Goal: Register for event/course

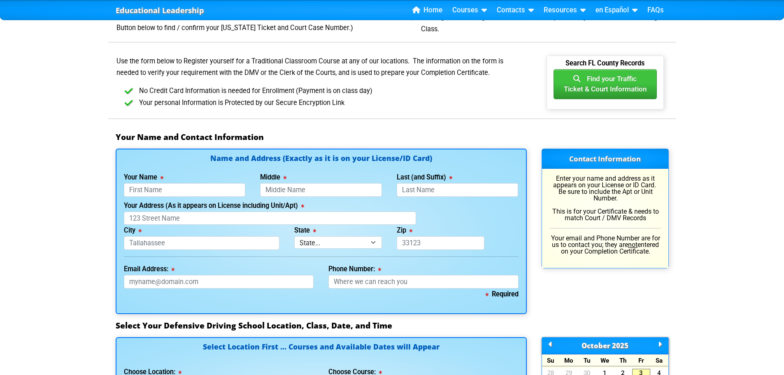
scroll to position [494, 0]
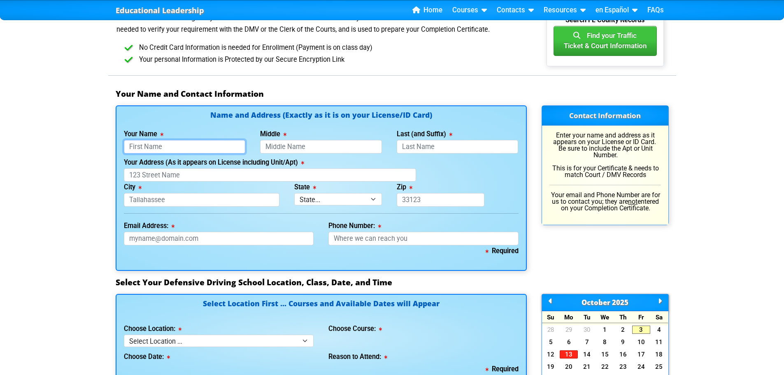
click at [236, 146] on input "Your Name" at bounding box center [185, 147] width 122 height 14
type input "[PERSON_NAME]"
type input "DOHANY"
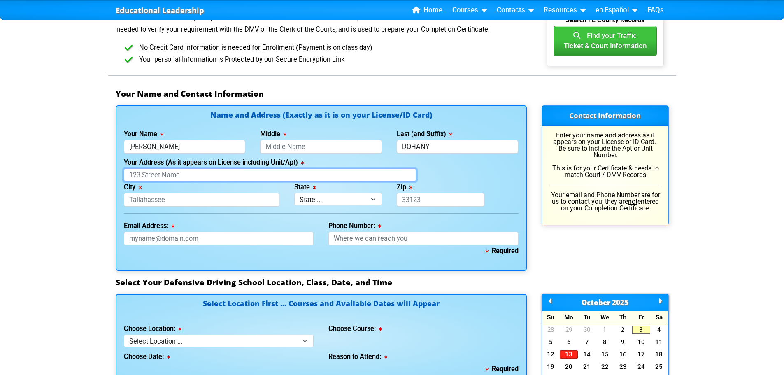
type input "[STREET_ADDRESS]"
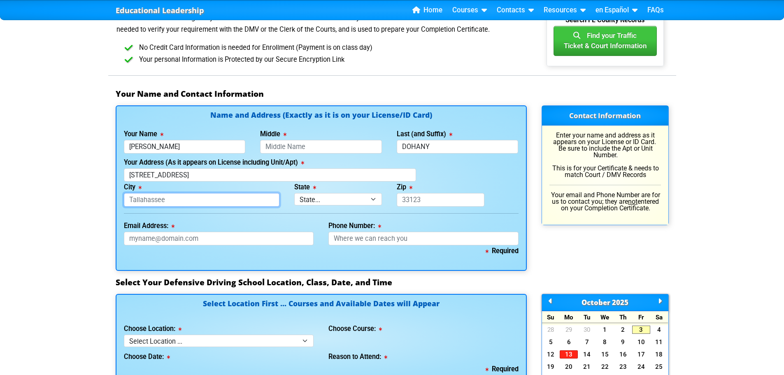
type input "[GEOGRAPHIC_DATA]"
select select "{"fullName":"[US_STATE]","abbreviation":"FL","uniqueId":"1d559909-6cf0-4a4d-848…"
type input "33714"
type input "[EMAIL_ADDRESS][DOMAIN_NAME]"
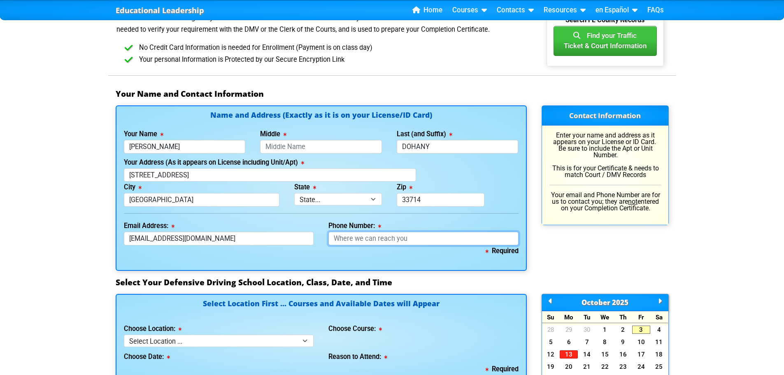
type input "7274058997"
type input "Dohany"
type input "[PHONE_NUMBER]"
click at [325, 147] on input "Middle" at bounding box center [321, 147] width 122 height 14
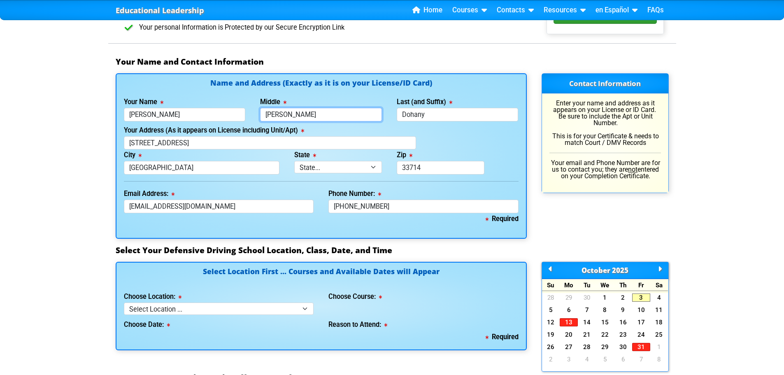
scroll to position [577, 0]
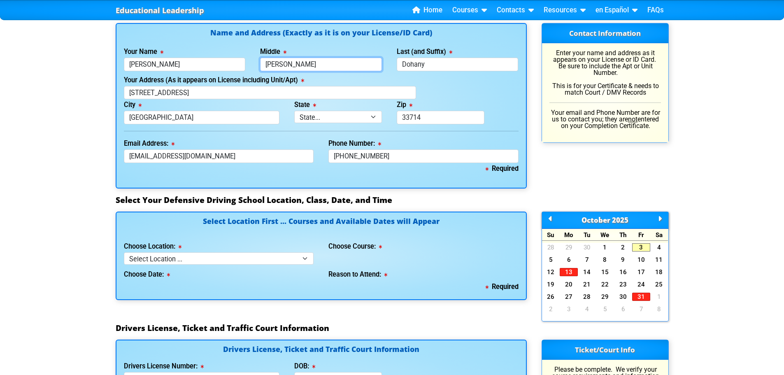
type input "[PERSON_NAME]"
click at [304, 257] on select "Select Location ... Tampa Orlando Kissimmee [GEOGRAPHIC_DATA] - en español [GEO…" at bounding box center [219, 258] width 190 height 12
select select "2"
click at [124, 252] on select "Select Location ... Tampa Orlando Kissimmee [GEOGRAPHIC_DATA] - en español [GEO…" at bounding box center [219, 258] width 190 height 12
click at [509, 257] on select "Select Course ... 4 Hour BDI Class (Basic Course & TCAC) 4 Hour Under 25 Class …" at bounding box center [424, 258] width 190 height 12
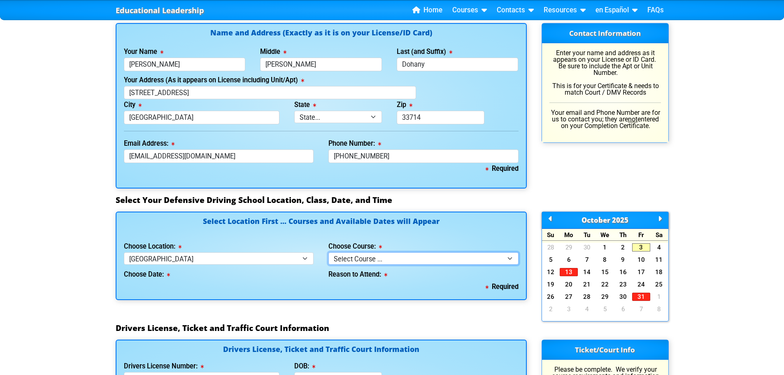
select select "8"
click at [329, 252] on select "Select Course ... 4 Hour BDI Class (Basic Course & TCAC) 4 Hour Under 25 Class …" at bounding box center [424, 258] width 190 height 12
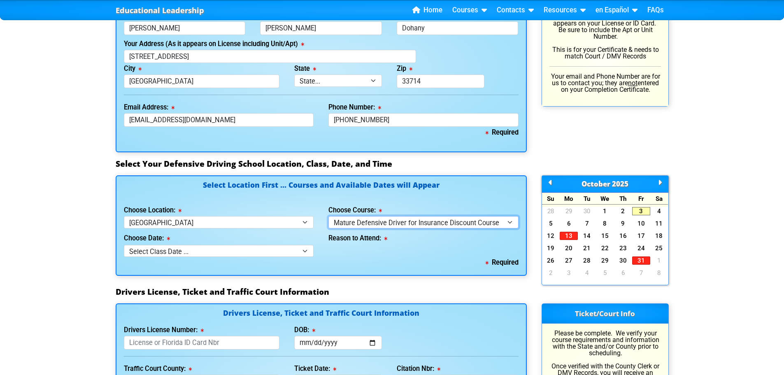
scroll to position [659, 0]
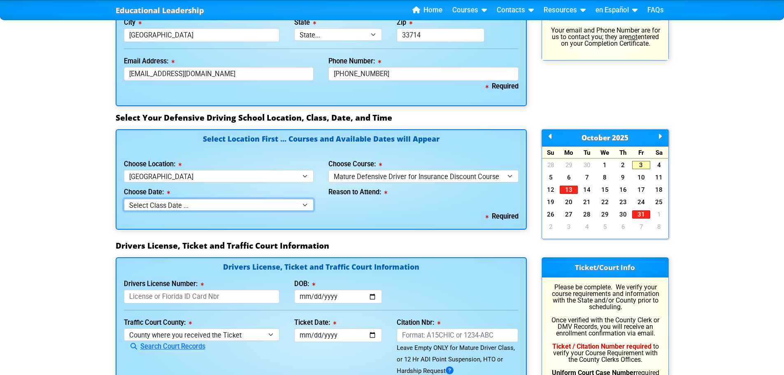
click at [305, 204] on select "Select Class Date ... [DATE] -- ([DATE] from 9:30am-1:30pm) [DATE] -- ([DATE] f…" at bounding box center [219, 205] width 190 height 12
select select "[DATE], 4"
click at [124, 199] on select "Select Class Date ... [DATE] -- ([DATE] from 9:30am-1:30pm) [DATE] -- ([DATE] f…" at bounding box center [219, 205] width 190 height 12
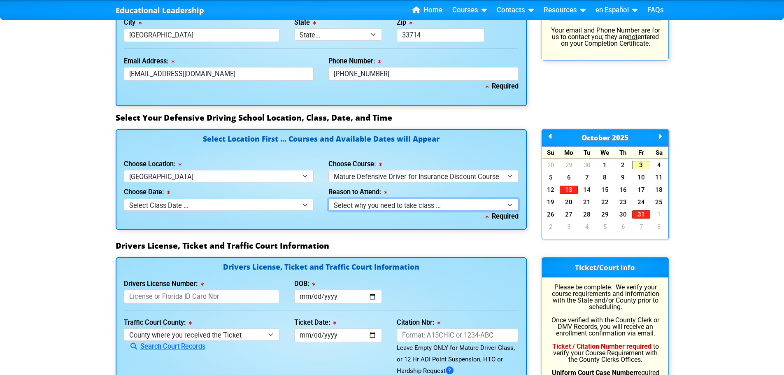
click at [511, 203] on select "Select why you need to take class ... Mature Driver Insurance Discount ([DEMOGR…" at bounding box center [424, 205] width 190 height 12
select select "Insurance Discount"
click at [329, 199] on select "Select why you need to take class ... Mature Driver Insurance Discount ([DEMOGR…" at bounding box center [424, 205] width 190 height 12
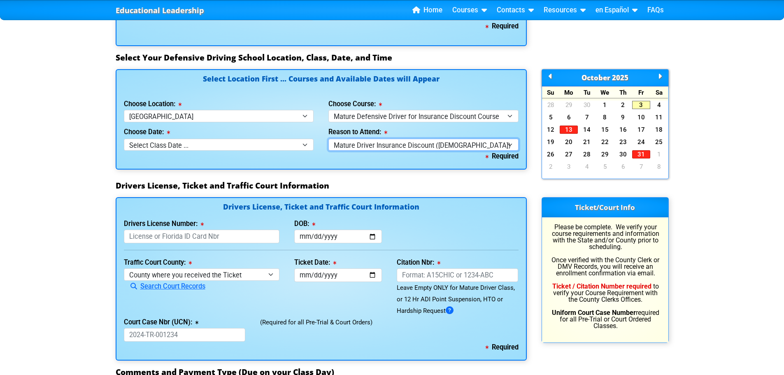
scroll to position [700, 0]
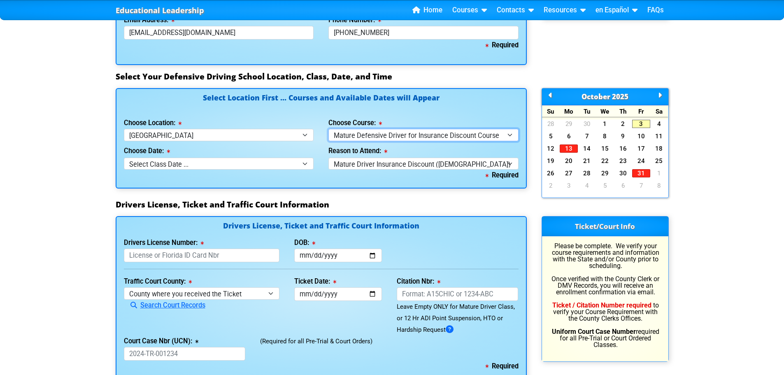
click at [509, 133] on select "Select Course ... 4 Hour BDI Class (Basic Course & TCAC) 4 Hour Under 25 Class …" at bounding box center [424, 135] width 190 height 12
select select "1"
click at [329, 129] on select "Select Course ... 4 Hour BDI Class (Basic Course & TCAC) 4 Hour Under 25 Class …" at bounding box center [424, 135] width 190 height 12
select select
click at [508, 134] on select "Select Course ... 4 Hour BDI Class (Basic Course & TCAC) 4 Hour Under 25 Class …" at bounding box center [424, 135] width 190 height 12
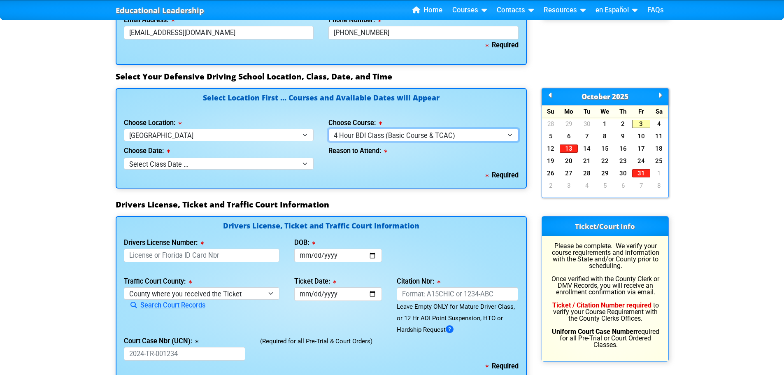
select select "8"
click at [329, 129] on select "Select Course ... 4 Hour BDI Class (Basic Course & TCAC) 4 Hour Under 25 Class …" at bounding box center [424, 135] width 190 height 12
select select
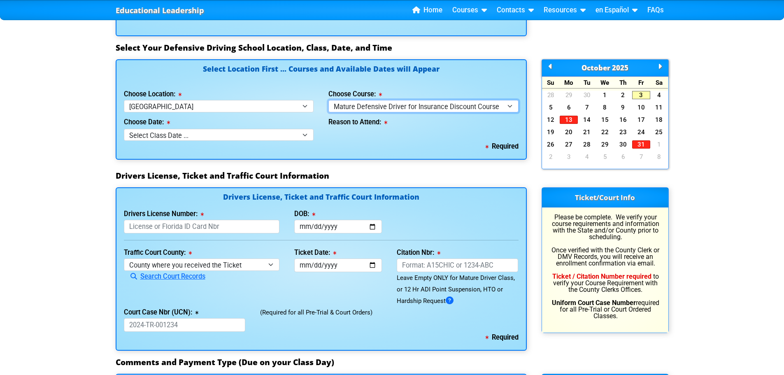
scroll to position [741, 0]
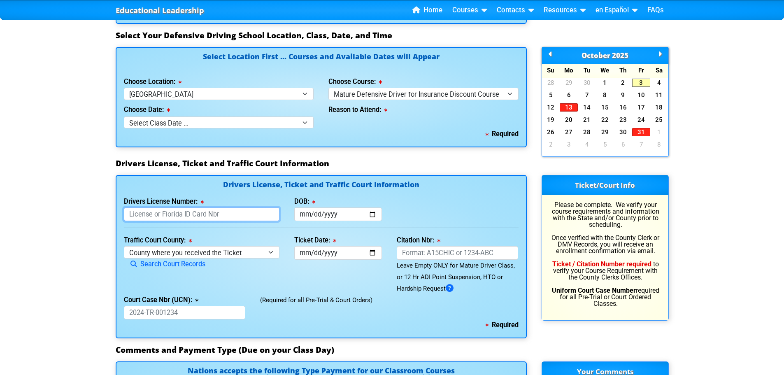
click at [254, 211] on input "Drivers License Number:" at bounding box center [202, 215] width 156 height 14
type input "D500544540480"
click at [371, 213] on input "DOB:" at bounding box center [338, 215] width 88 height 14
click at [374, 213] on input "[DATE]" at bounding box center [338, 215] width 88 height 14
click at [371, 212] on input "[DATE]" at bounding box center [338, 215] width 88 height 14
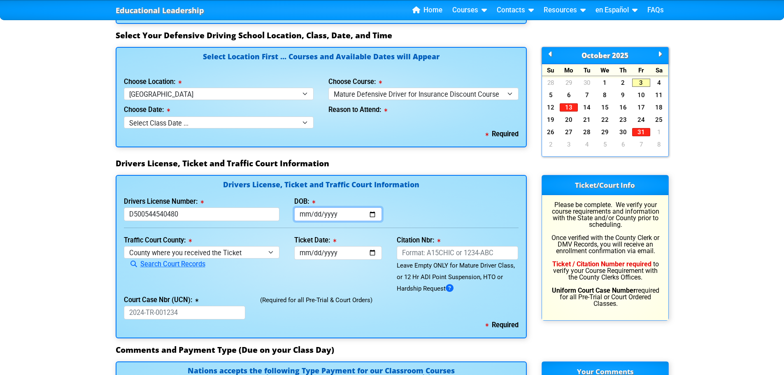
type input "[DATE]"
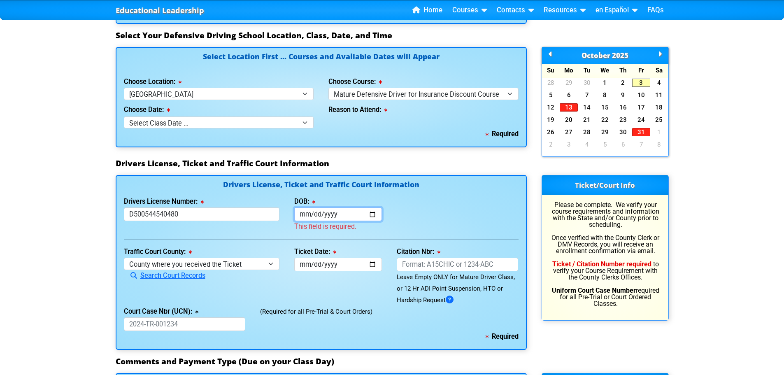
click at [372, 212] on input "DOB:" at bounding box center [338, 215] width 88 height 14
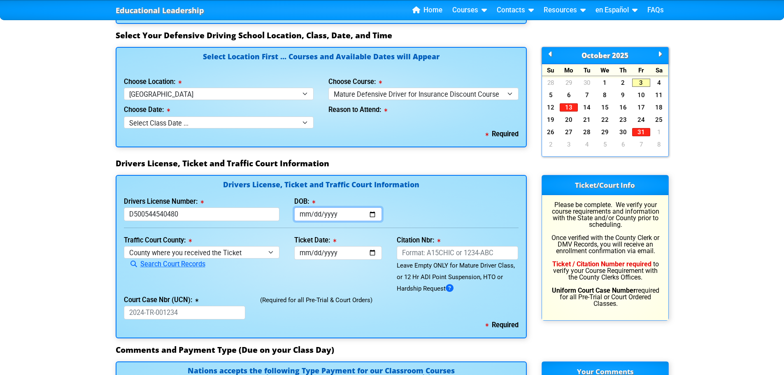
click at [370, 213] on input "[DATE]" at bounding box center [338, 215] width 88 height 14
click at [371, 212] on input "[DATE]" at bounding box center [338, 215] width 88 height 14
type input "[DATE]"
click at [371, 214] on input "[DATE]" at bounding box center [338, 215] width 88 height 14
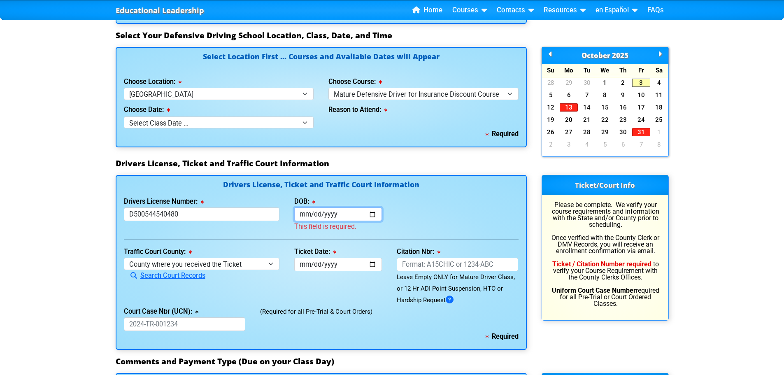
click at [338, 212] on input "DOB:" at bounding box center [338, 215] width 88 height 14
drag, startPoint x: 343, startPoint y: 210, endPoint x: 348, endPoint y: 226, distance: 16.5
click at [348, 226] on div "This field is required." at bounding box center [338, 220] width 88 height 25
click at [348, 212] on input "DOB:" at bounding box center [338, 215] width 88 height 14
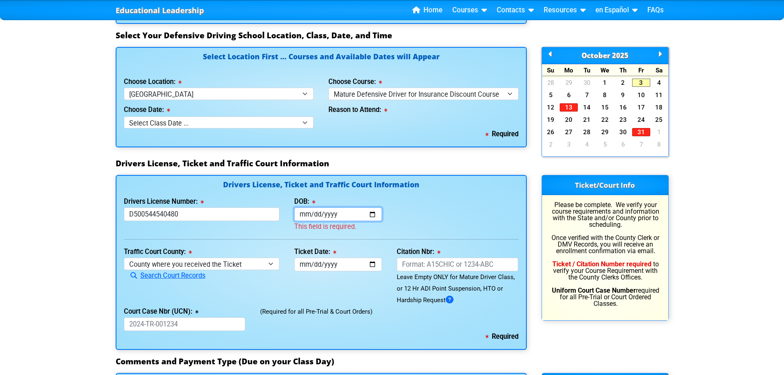
click at [319, 212] on input "DOB:" at bounding box center [338, 215] width 88 height 14
click at [310, 213] on input "DOB:" at bounding box center [338, 215] width 88 height 14
type input "[DATE]"
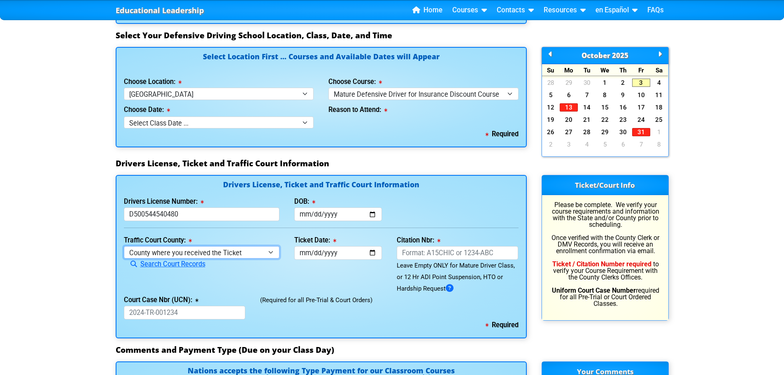
click at [276, 254] on select "County where you received the Ticket Out of State Out of State - [US_STATE] Out…" at bounding box center [202, 252] width 156 height 12
select select "{"countyName":"Pinellas","state":"[US_STATE]","uniqueId":"7c9cc234-d9fd-4e38-bf…"
click at [124, 246] on select "County where you received the Ticket Out of State Out of State - [US_STATE] Out…" at bounding box center [202, 252] width 156 height 12
click at [375, 251] on input "Ticket Date:" at bounding box center [338, 253] width 88 height 14
type input "[DATE]"
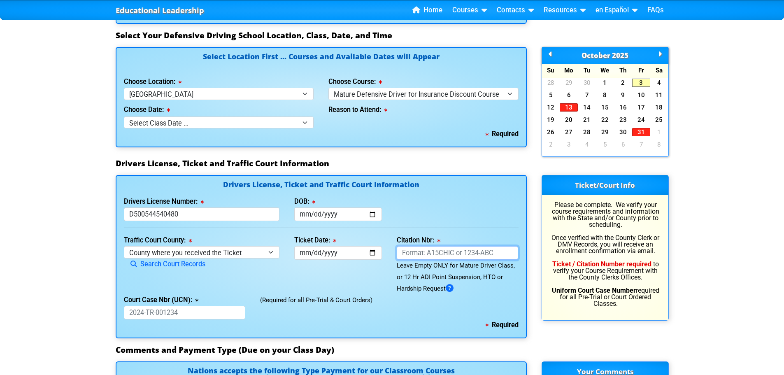
click at [495, 252] on input "Citation Nbr:" at bounding box center [458, 253] width 122 height 14
type input "ALQHWWE"
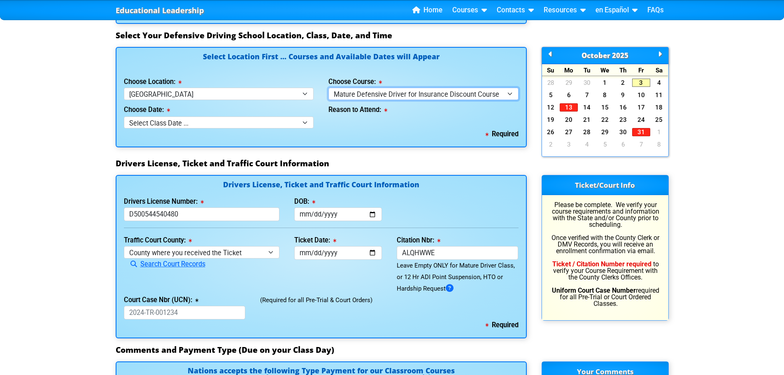
click at [510, 93] on select "Select Course ... 4 Hour BDI Class (Basic Course & TCAC) 4 Hour Under 25 Class …" at bounding box center [424, 94] width 190 height 12
select select "1"
click at [329, 88] on select "Select Course ... 4 Hour BDI Class (Basic Course & TCAC) 4 Hour Under 25 Class …" at bounding box center [424, 94] width 190 height 12
select select
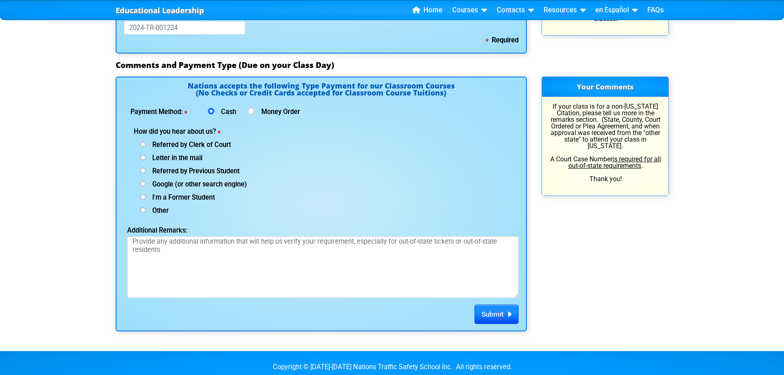
scroll to position [1029, 0]
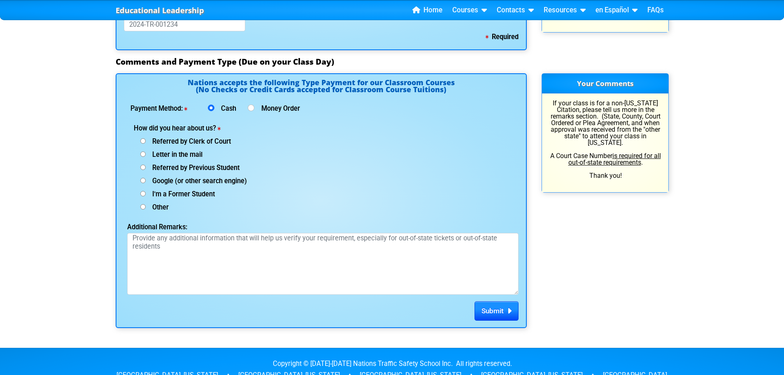
click at [142, 178] on input "Google (or other search engine)" at bounding box center [142, 180] width 5 height 5
radio input "true"
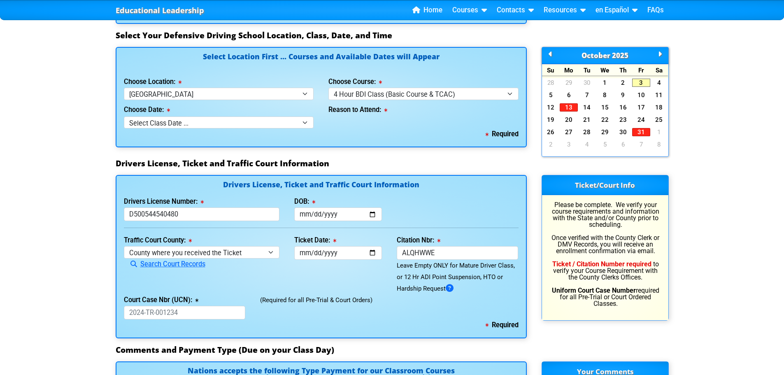
scroll to position [700, 0]
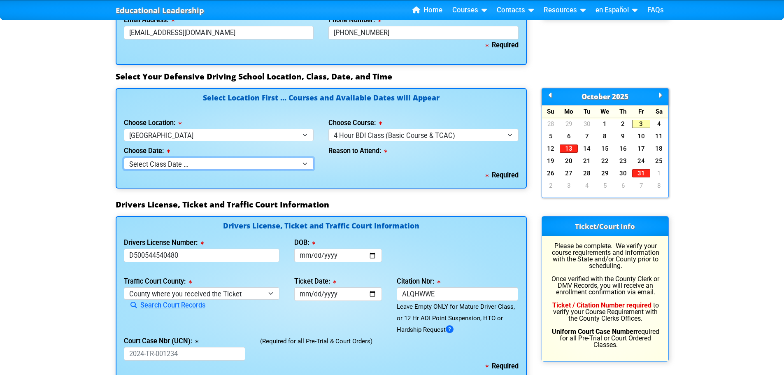
click at [305, 163] on select "Select Class Date ... [DATE] -- (Closed - Class Full) [DATE] -- ([DATE] from 9:…" at bounding box center [219, 164] width 190 height 12
select select "[DATE], 4"
click at [124, 158] on select "Select Class Date ... [DATE] -- (Closed - Class Full) [DATE] -- ([DATE] from 9:…" at bounding box center [219, 164] width 190 height 12
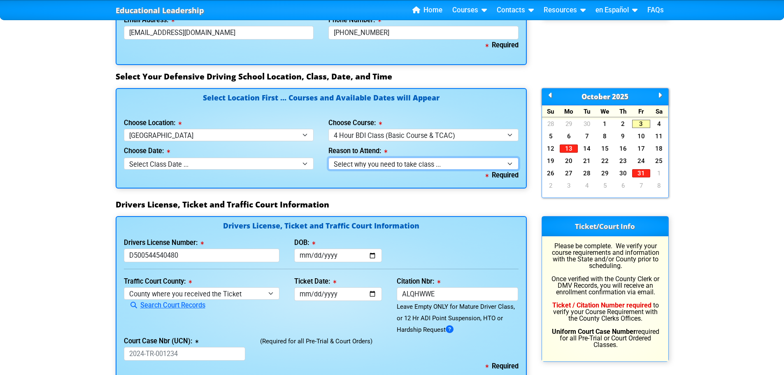
click at [508, 162] on select "Select why you need to take class ... Election for Traffic Ticket (No Points) C…" at bounding box center [424, 164] width 190 height 12
select select "BDI - Election for Traffic Ticket"
click at [329, 158] on select "Select why you need to take class ... Election for Traffic Ticket (No Points) C…" at bounding box center [424, 164] width 190 height 12
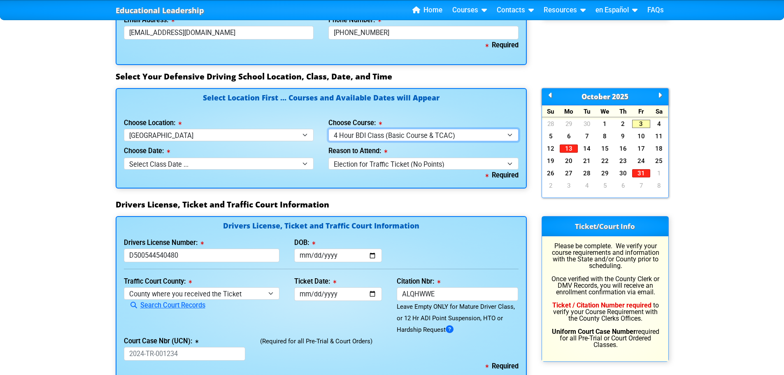
click at [510, 134] on select "Select Course ... 4 Hour BDI Class (Basic Course & TCAC) 4 Hour Under 25 Class …" at bounding box center [424, 135] width 190 height 12
select select "8"
click at [329, 129] on select "Select Course ... 4 Hour BDI Class (Basic Course & TCAC) 4 Hour Under 25 Class …" at bounding box center [424, 135] width 190 height 12
select select
click at [510, 134] on select "Select Course ... 4 Hour BDI Class (Basic Course & TCAC) 4 Hour Under 25 Class …" at bounding box center [424, 135] width 190 height 12
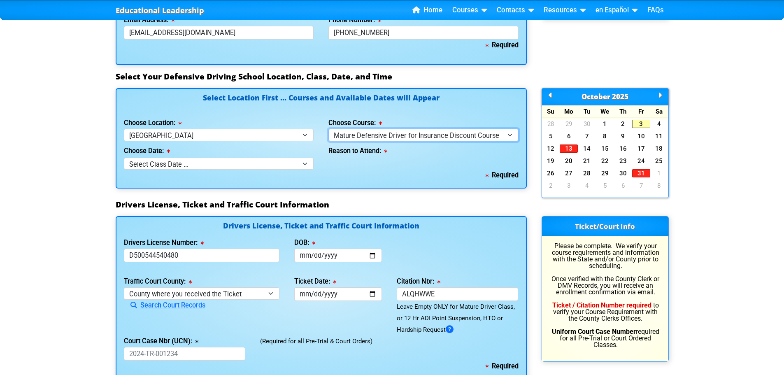
select select "1"
click at [329, 129] on select "Select Course ... 4 Hour BDI Class (Basic Course & TCAC) 4 Hour Under 25 Class …" at bounding box center [424, 135] width 190 height 12
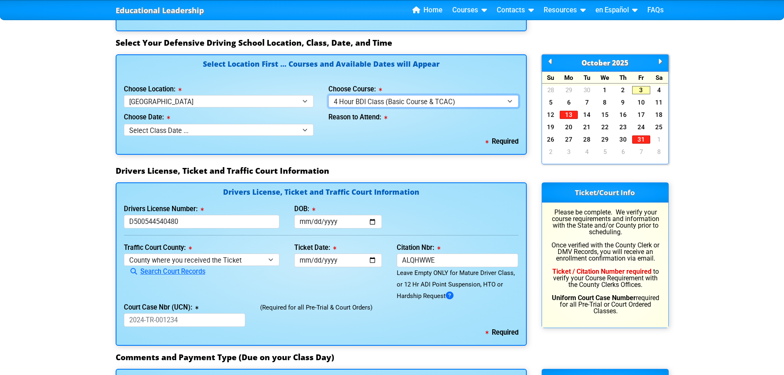
scroll to position [659, 0]
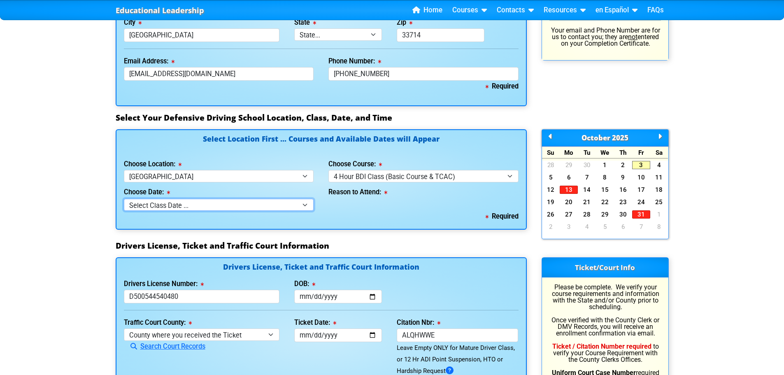
click at [302, 204] on select "Select Class Date ... [DATE] -- (Closed - Class Full) [DATE] -- ([DATE] from 9:…" at bounding box center [219, 205] width 190 height 12
select select "[DATE], 4"
click at [124, 199] on select "Select Class Date ... [DATE] -- (Closed - Class Full) [DATE] -- ([DATE] from 9:…" at bounding box center [219, 205] width 190 height 12
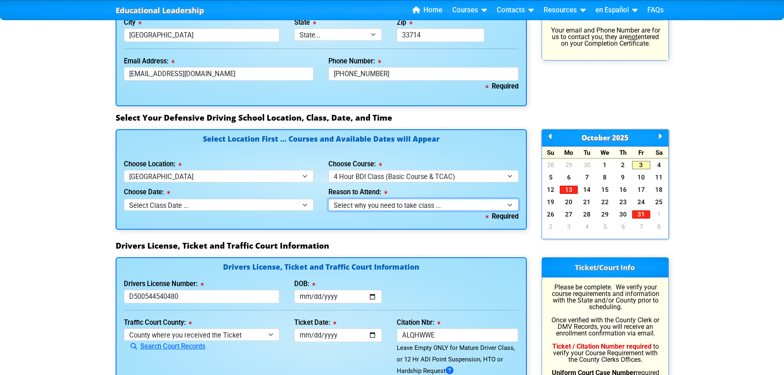
click at [510, 204] on select "Select why you need to take class ... Election for Traffic Ticket (No Points) C…" at bounding box center [424, 205] width 190 height 12
select select "BDI - Election for Traffic Ticket"
click at [329, 199] on select "Select why you need to take class ... Election for Traffic Ticket (No Points) C…" at bounding box center [424, 205] width 190 height 12
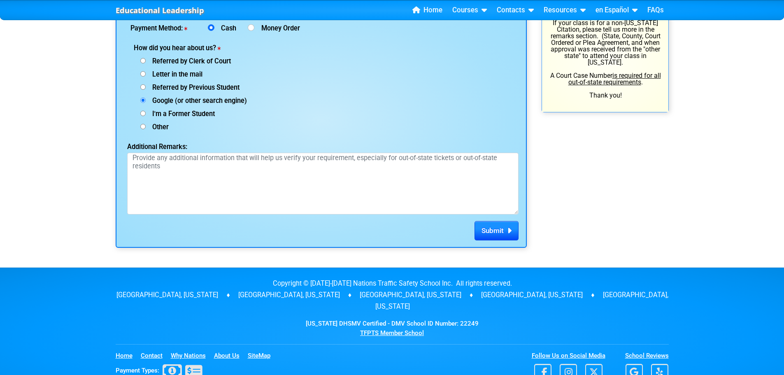
scroll to position [1153, 0]
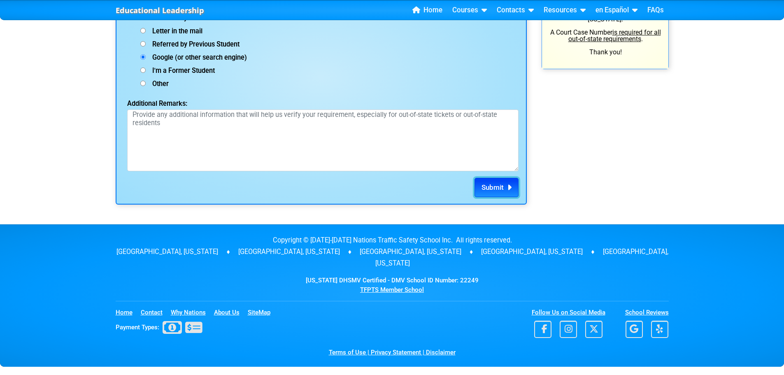
click at [497, 185] on span "Submit" at bounding box center [493, 187] width 22 height 8
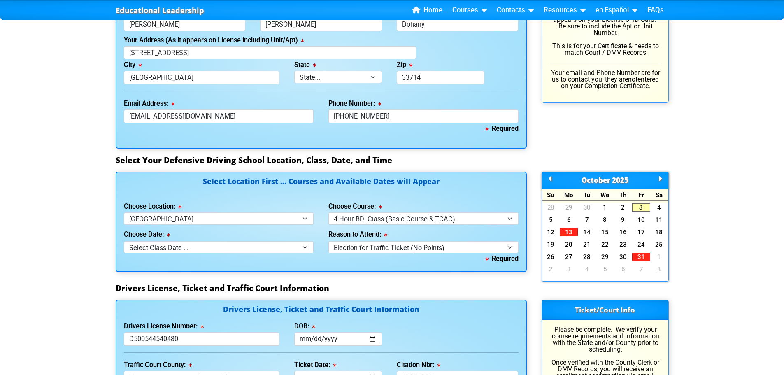
scroll to position [618, 0]
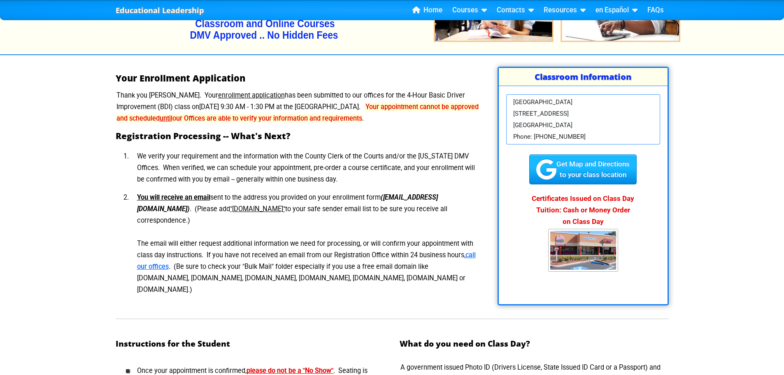
scroll to position [24, 0]
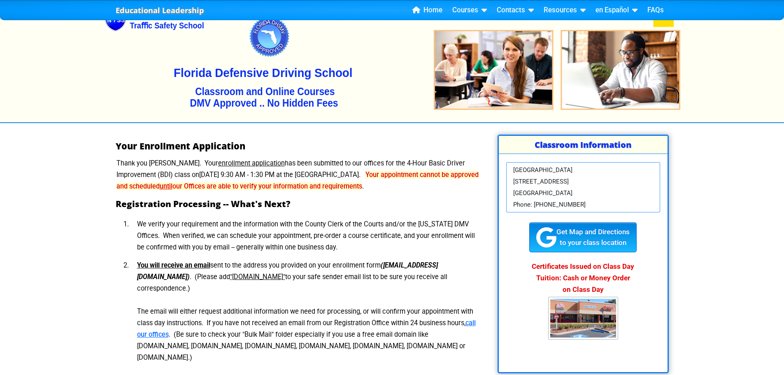
click at [591, 234] on div "Get Map and Directions to your class location" at bounding box center [583, 237] width 107 height 30
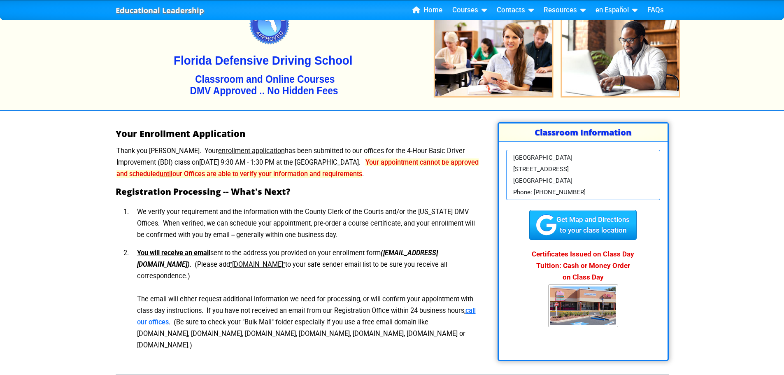
scroll to position [0, 0]
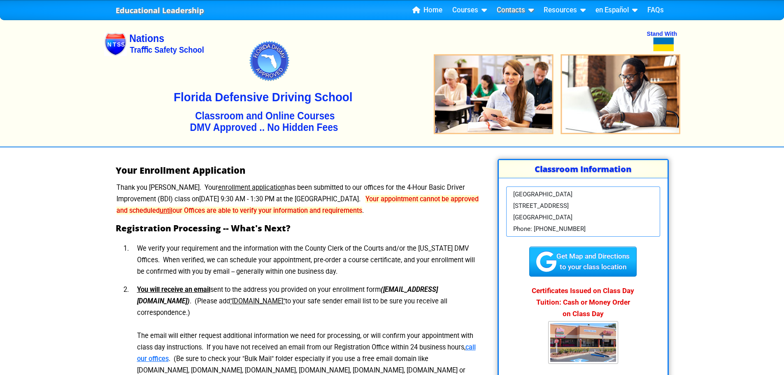
click at [506, 9] on link "Contacts" at bounding box center [516, 10] width 44 height 12
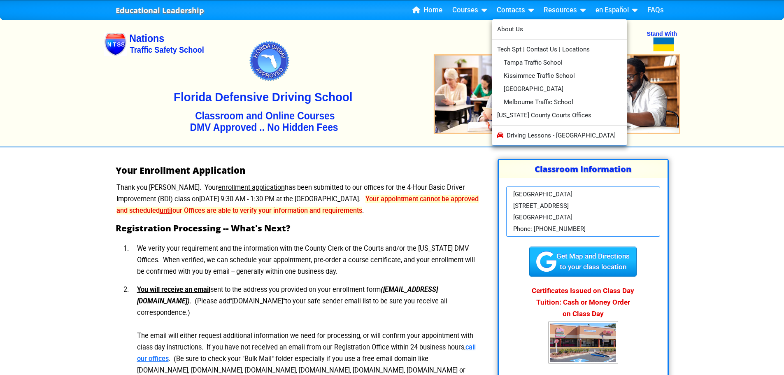
click at [51, 106] on div at bounding box center [392, 81] width 784 height 132
